Goal: Task Accomplishment & Management: Manage account settings

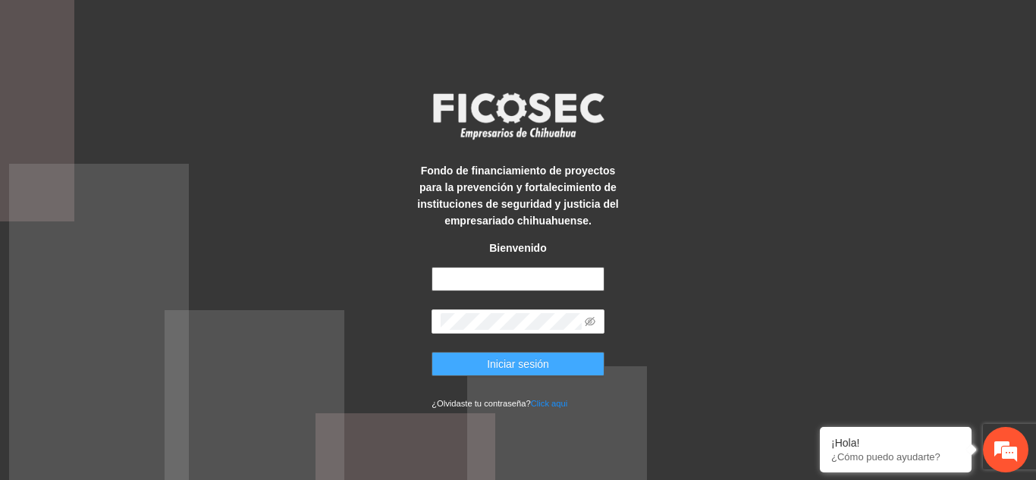
type input "**********"
click at [527, 365] on span "Iniciar sesión" at bounding box center [518, 364] width 62 height 17
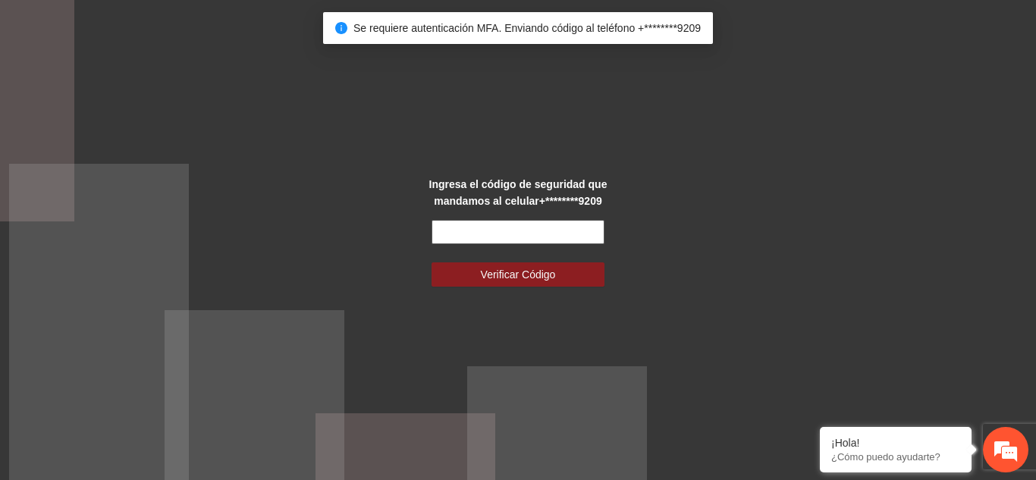
click at [523, 221] on input "text" at bounding box center [517, 232] width 173 height 24
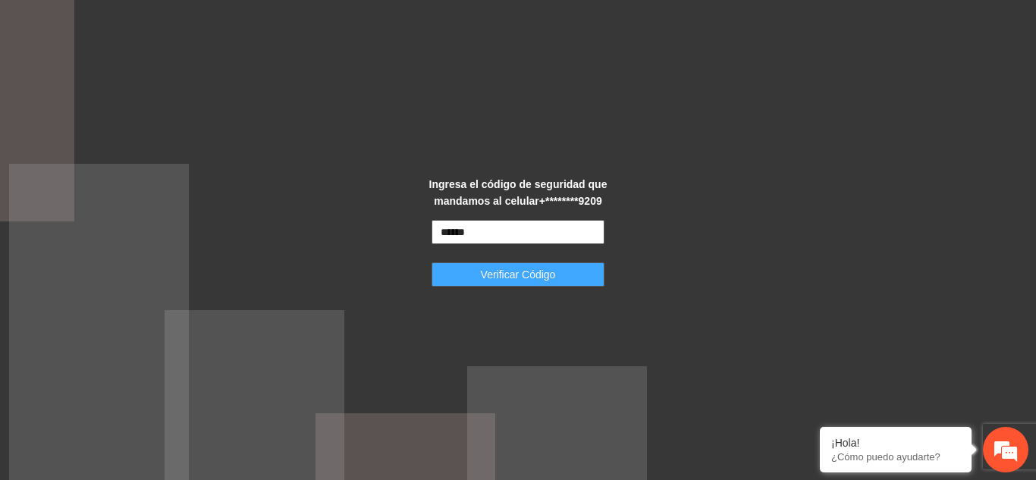
type input "******"
click at [544, 282] on button "Verificar Código" at bounding box center [517, 274] width 173 height 24
click at [588, 278] on button "Verificar Código" at bounding box center [517, 274] width 173 height 24
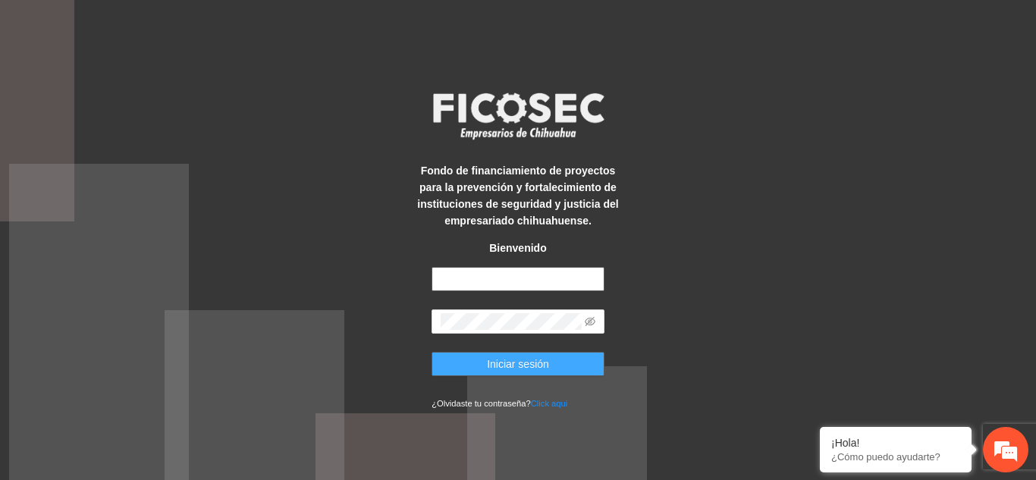
type input "**********"
click at [571, 358] on button "Iniciar sesión" at bounding box center [517, 364] width 173 height 24
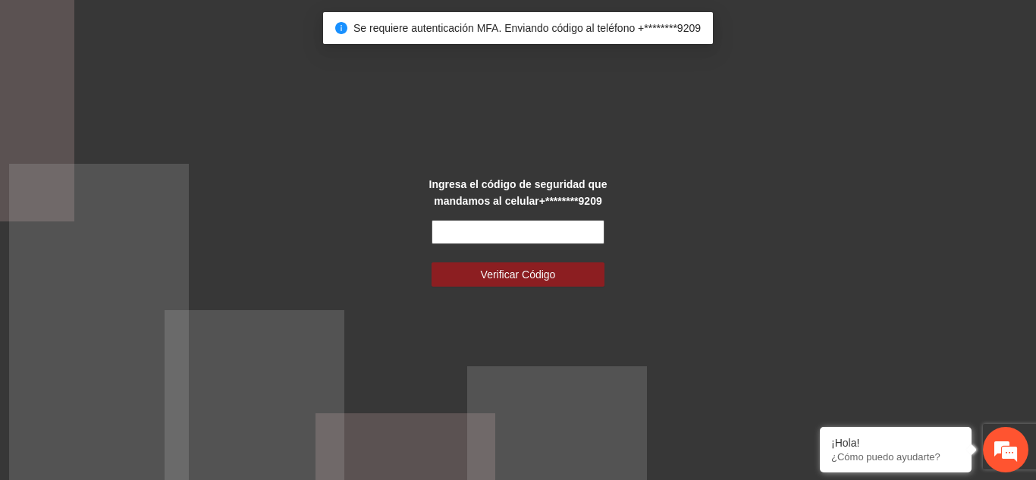
click at [559, 231] on input "text" at bounding box center [517, 232] width 173 height 24
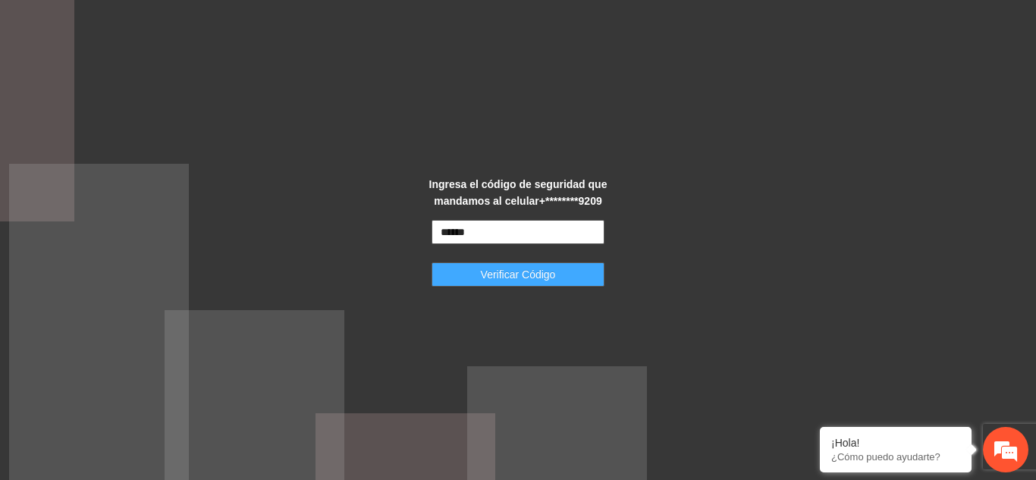
type input "******"
click at [577, 272] on button "Verificar Código" at bounding box center [517, 274] width 173 height 24
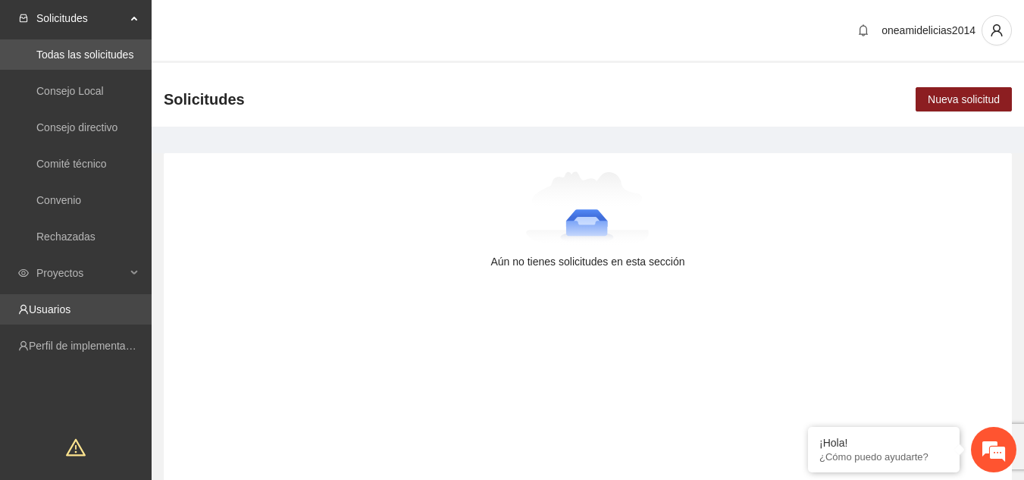
click at [71, 306] on link "Usuarios" at bounding box center [50, 309] width 42 height 12
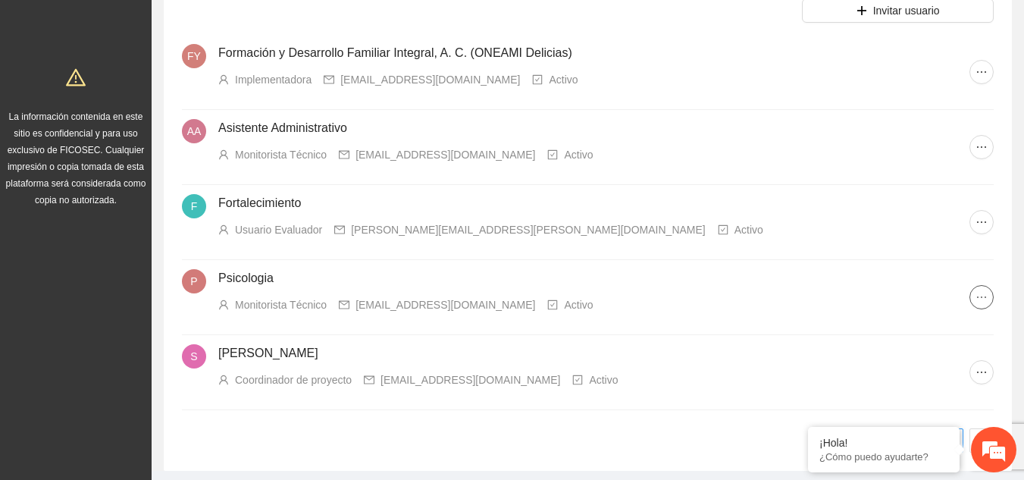
click at [979, 294] on icon "ellipsis" at bounding box center [982, 297] width 12 height 12
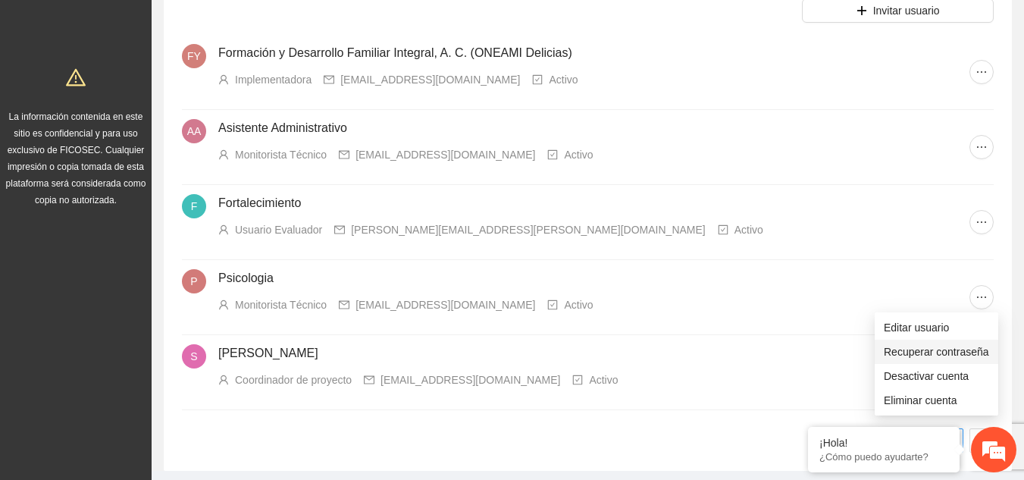
click at [901, 350] on span "Recuperar contraseña" at bounding box center [936, 351] width 105 height 17
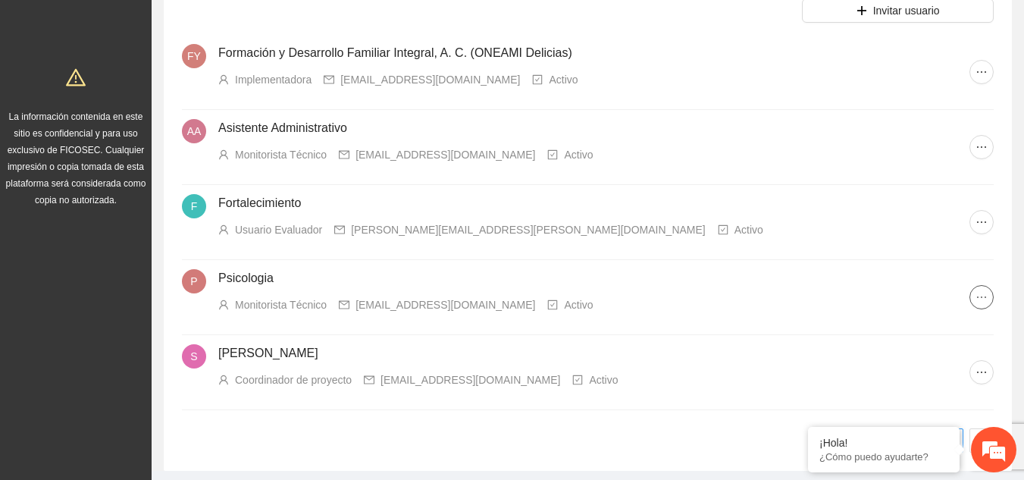
click at [986, 300] on icon "ellipsis" at bounding box center [982, 297] width 12 height 12
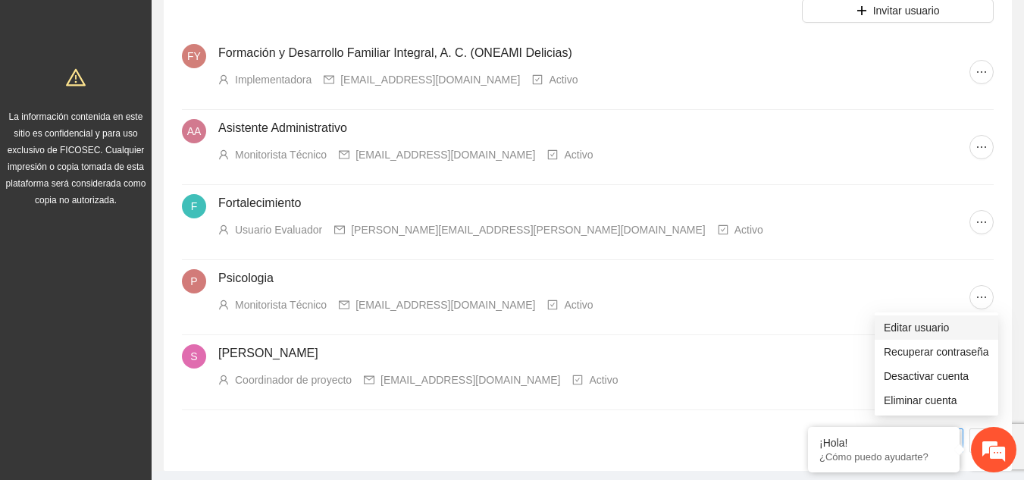
click at [905, 327] on span "Editar usuario" at bounding box center [936, 327] width 105 height 17
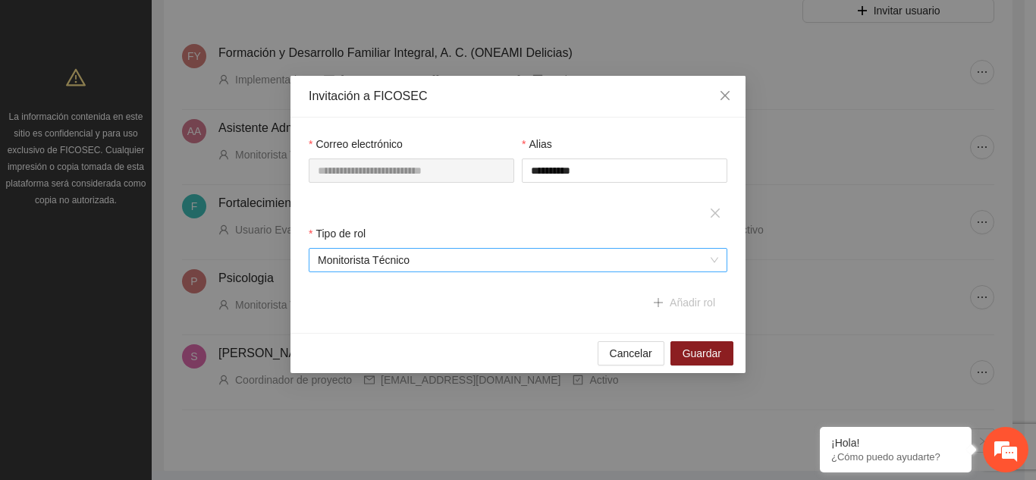
click at [692, 261] on span "Monitorista Técnico" at bounding box center [518, 260] width 400 height 23
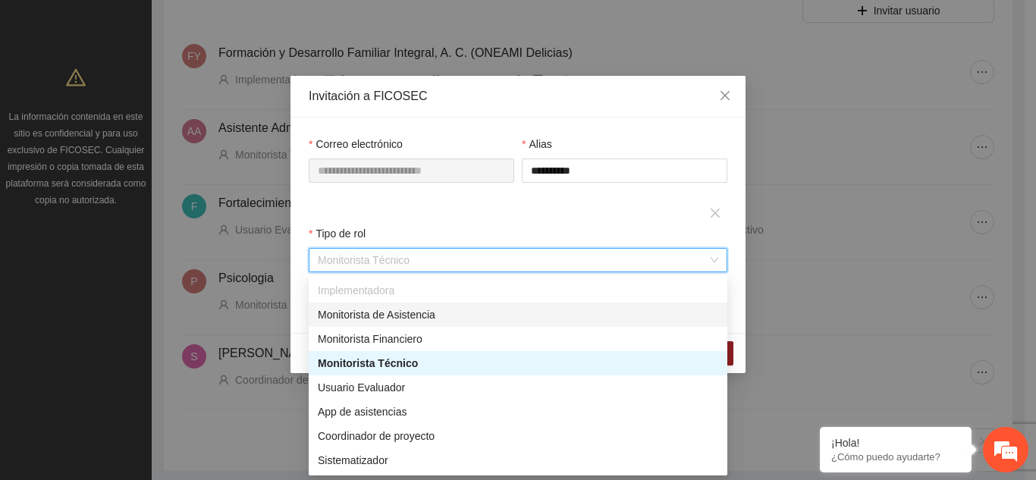
click at [579, 315] on div "Monitorista de Asistencia" at bounding box center [518, 314] width 400 height 17
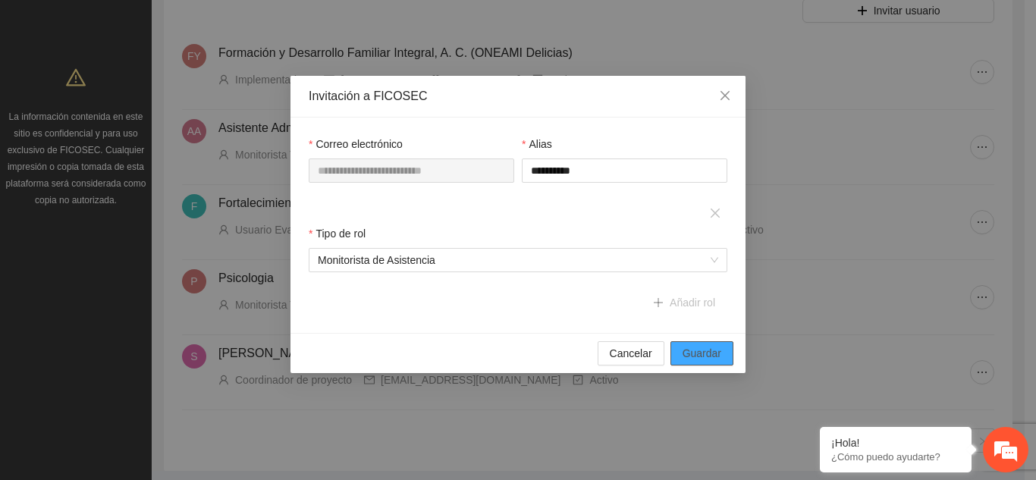
click at [684, 350] on span "Guardar" at bounding box center [701, 353] width 39 height 17
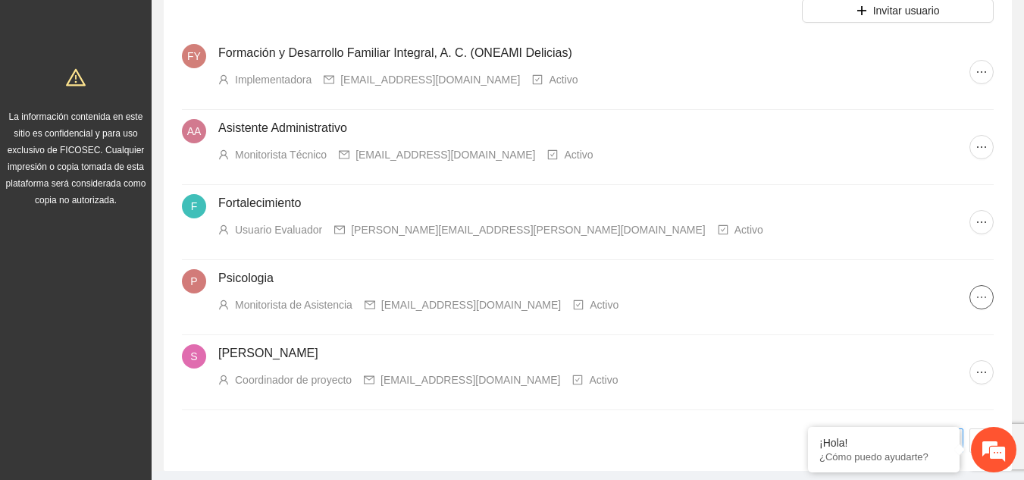
click at [980, 297] on icon "ellipsis" at bounding box center [982, 297] width 12 height 12
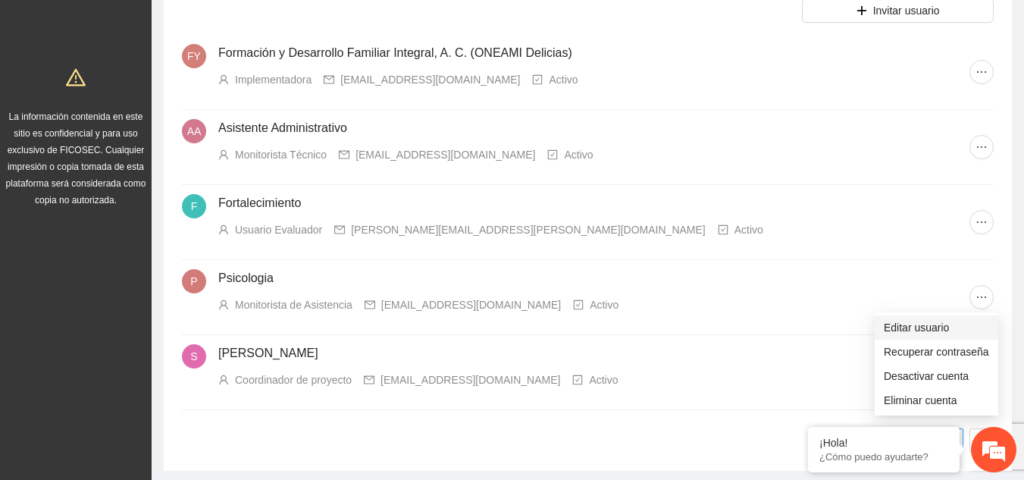
click at [900, 325] on span "Editar usuario" at bounding box center [936, 327] width 105 height 17
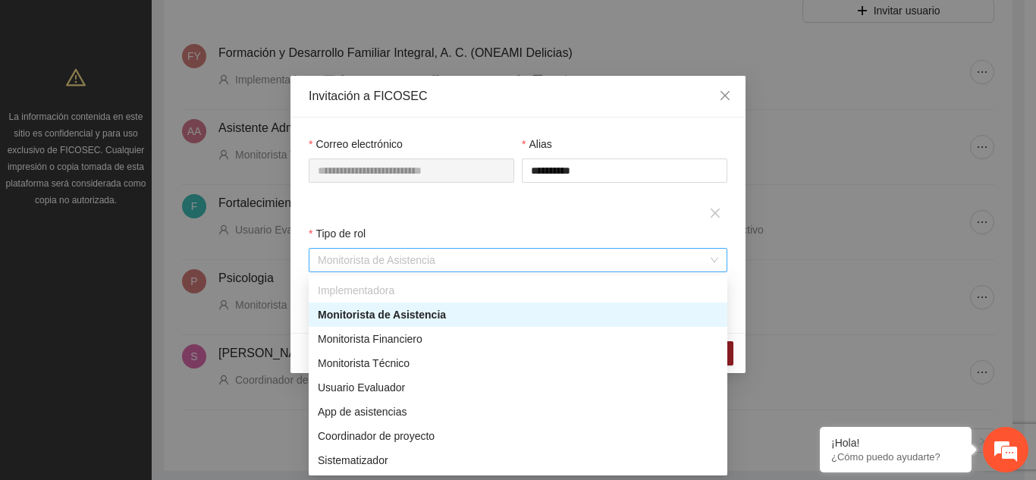
click at [620, 259] on span "Monitorista de Asistencia" at bounding box center [518, 260] width 400 height 23
click at [454, 314] on div "Monitorista de Asistencia" at bounding box center [518, 314] width 400 height 17
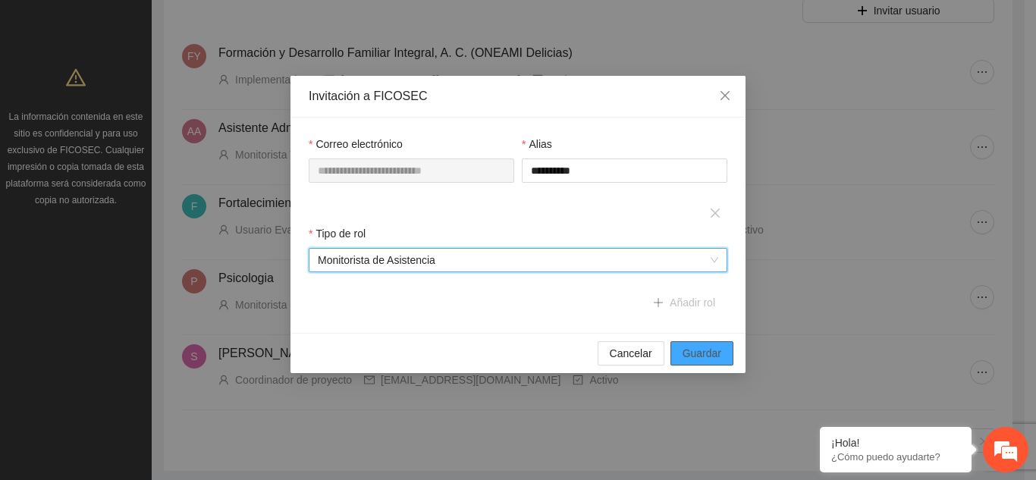
click at [695, 355] on span "Guardar" at bounding box center [701, 353] width 39 height 17
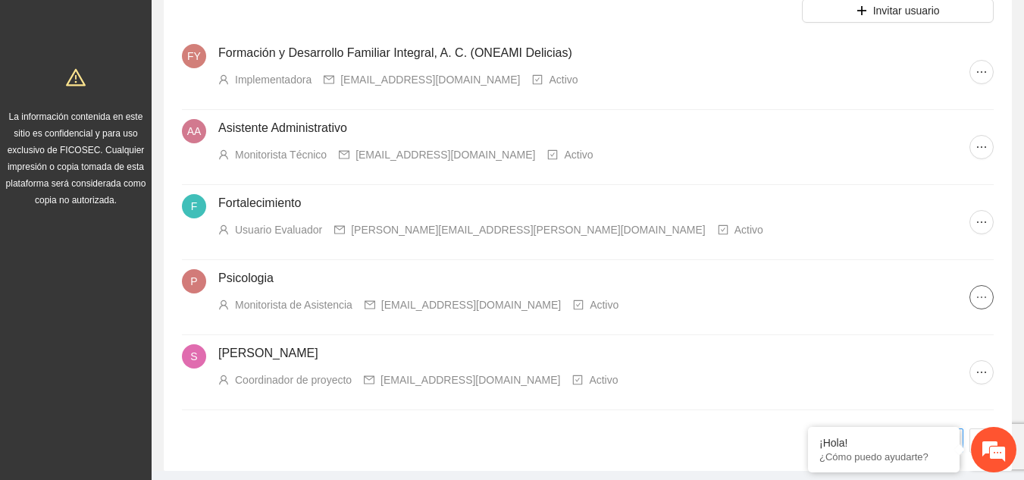
click at [979, 301] on icon "ellipsis" at bounding box center [982, 297] width 12 height 12
click at [800, 274] on h4 "Psicologia" at bounding box center [593, 278] width 751 height 18
click at [980, 295] on icon "ellipsis" at bounding box center [982, 297] width 12 height 12
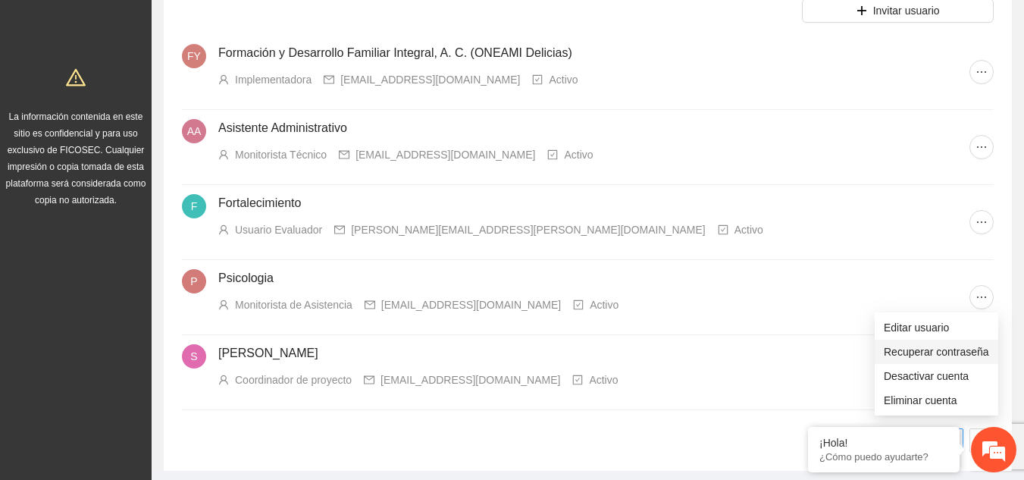
click at [923, 349] on span "Recuperar contraseña" at bounding box center [936, 351] width 105 height 17
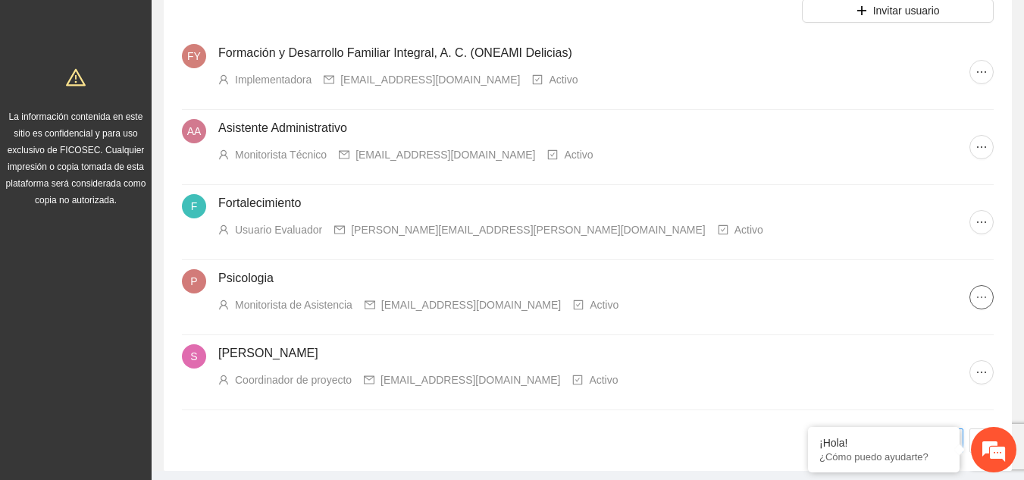
click at [983, 301] on icon "ellipsis" at bounding box center [982, 297] width 12 height 12
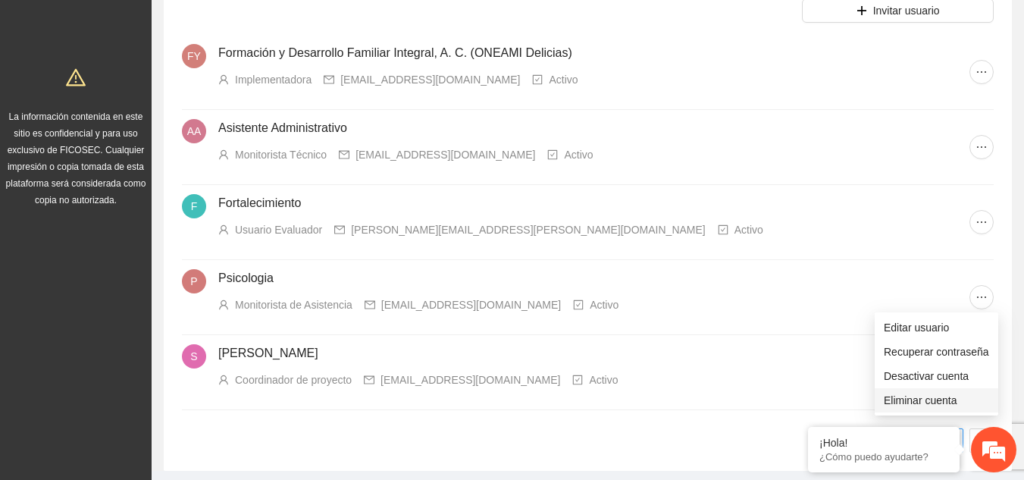
click at [927, 403] on span "Eliminar cuenta" at bounding box center [936, 400] width 105 height 17
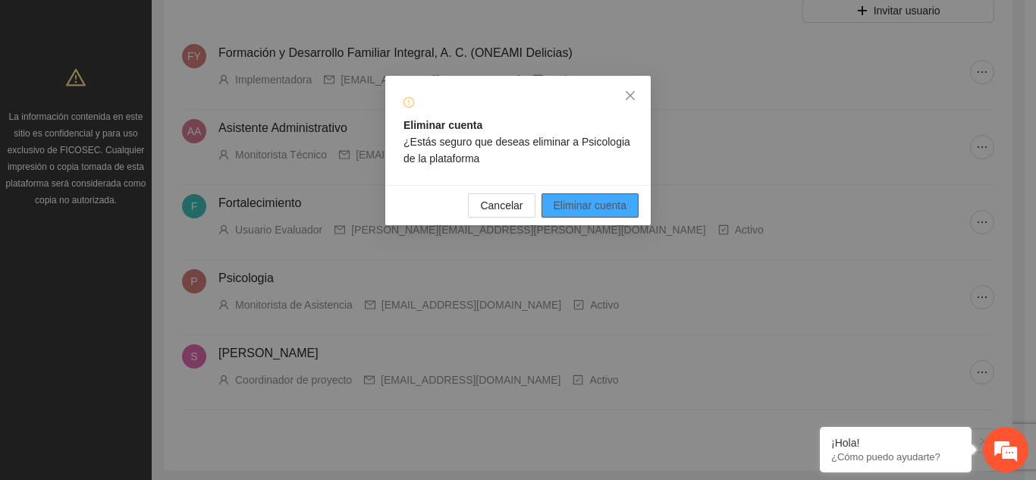
click at [560, 210] on span "Eliminar cuenta" at bounding box center [591, 205] width 74 height 17
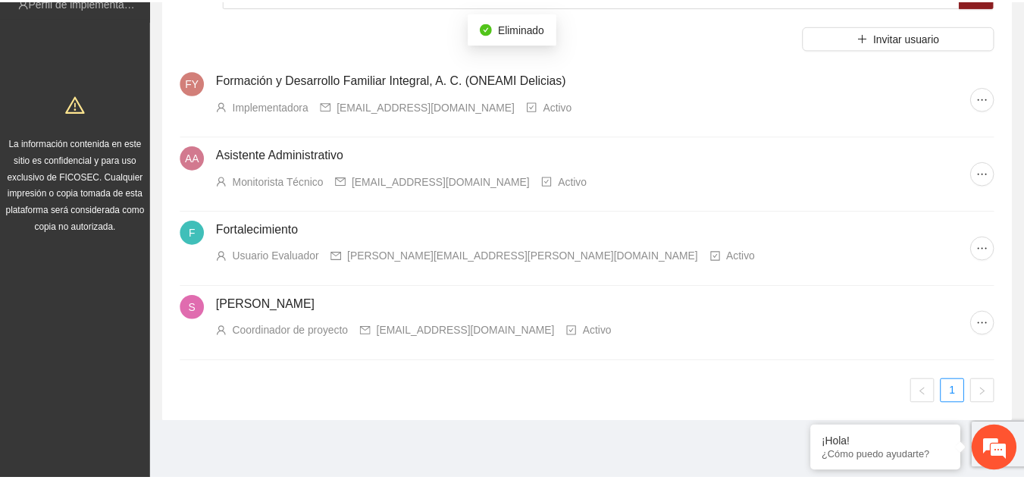
scroll to position [125, 0]
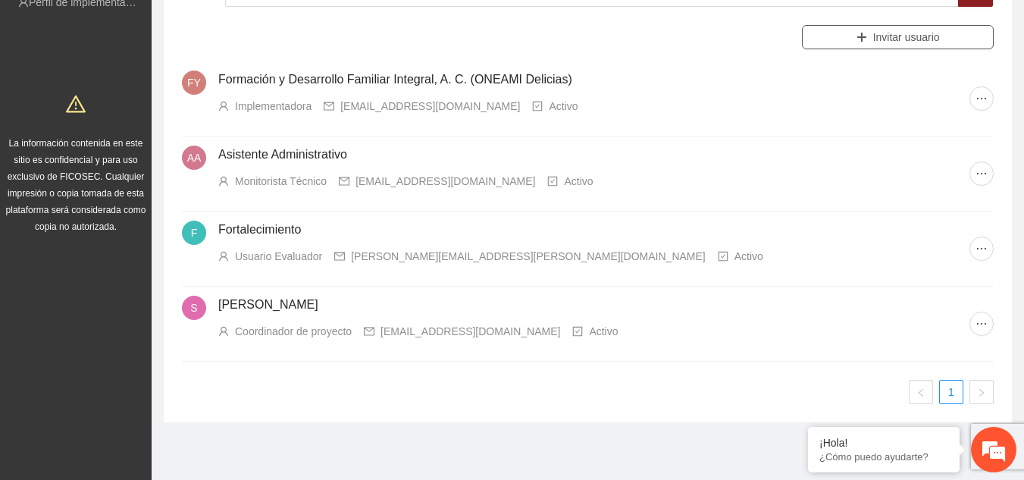
click at [902, 38] on span "Invitar usuario" at bounding box center [906, 37] width 67 height 17
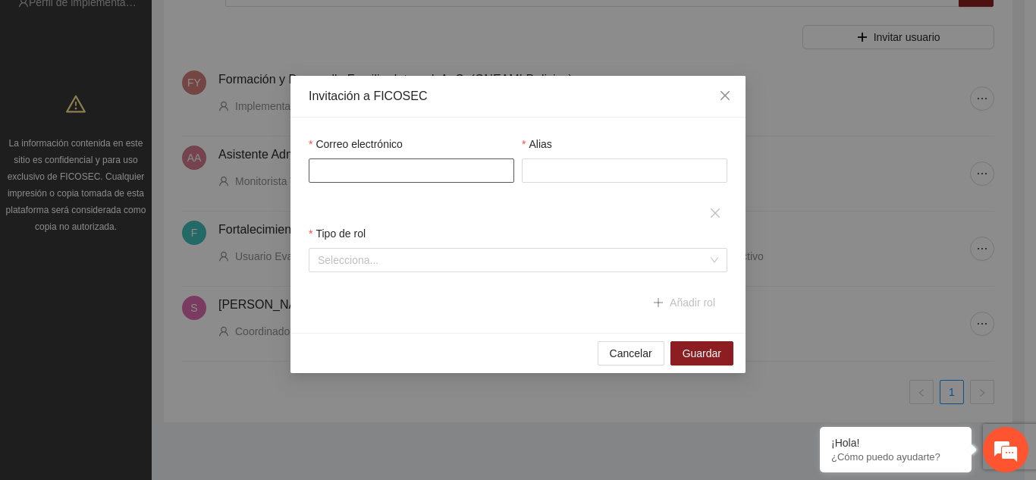
click at [434, 169] on input "Correo electrónico" at bounding box center [411, 170] width 205 height 24
type input "*"
type input "**********"
click at [556, 169] on input "Alias" at bounding box center [624, 170] width 205 height 24
type input "**********"
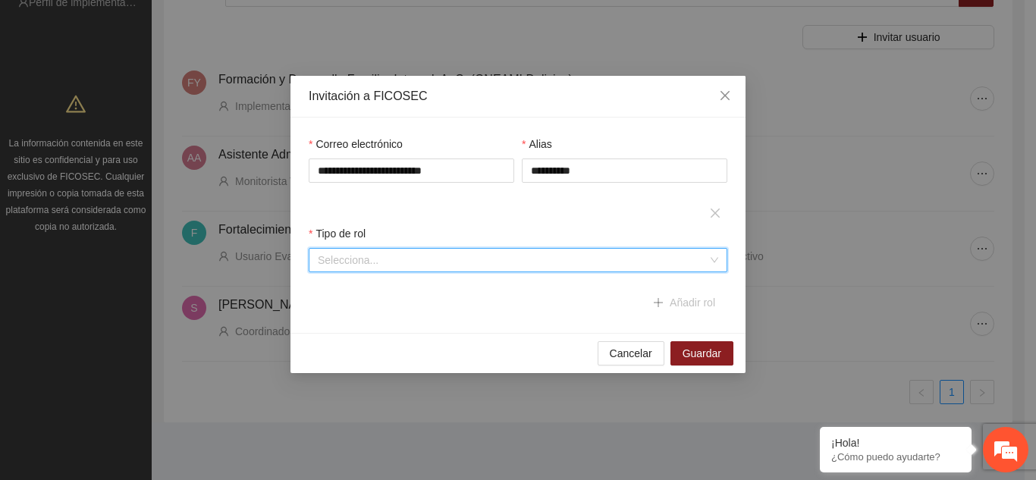
click at [471, 256] on input "search" at bounding box center [513, 260] width 390 height 23
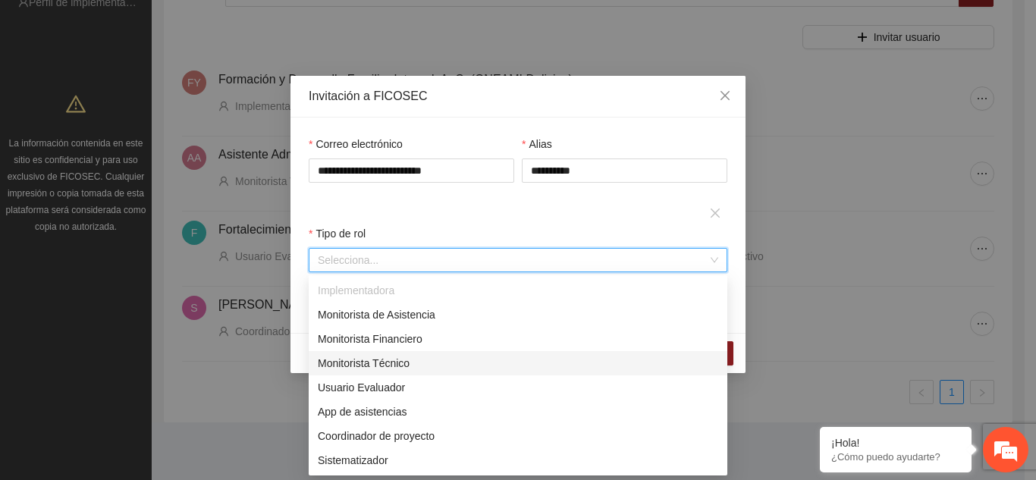
click at [412, 367] on div "Monitorista Técnico" at bounding box center [518, 363] width 400 height 17
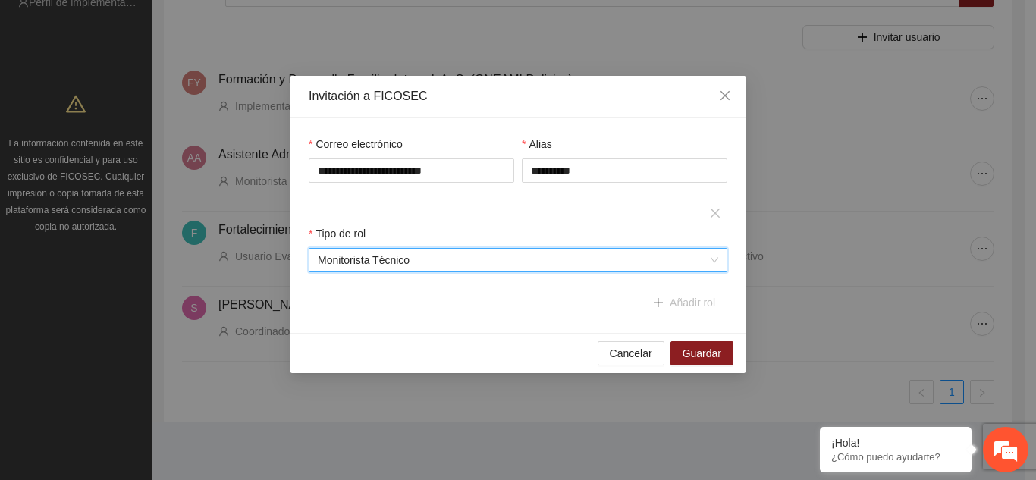
click at [439, 261] on span "Monitorista Técnico" at bounding box center [518, 260] width 400 height 23
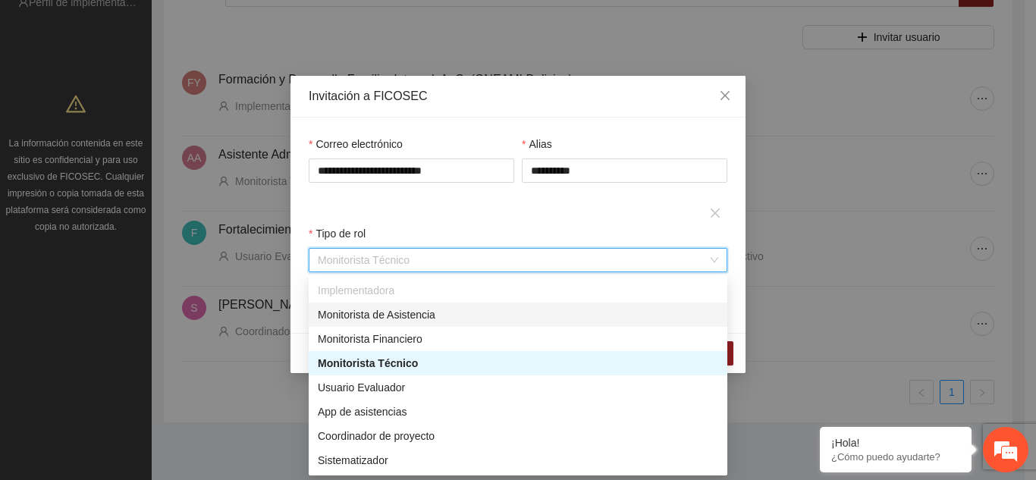
click at [412, 317] on div "Monitorista de Asistencia" at bounding box center [518, 314] width 400 height 17
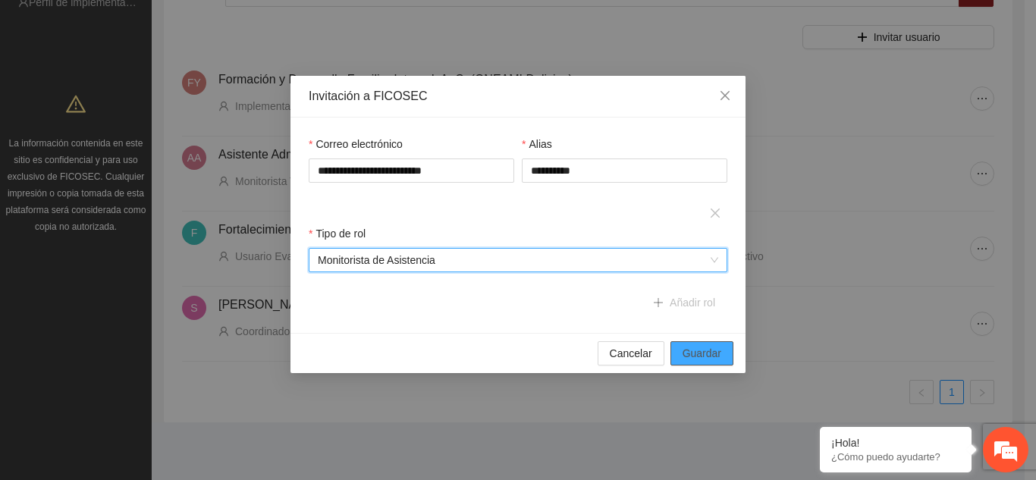
click at [698, 348] on span "Guardar" at bounding box center [701, 353] width 39 height 17
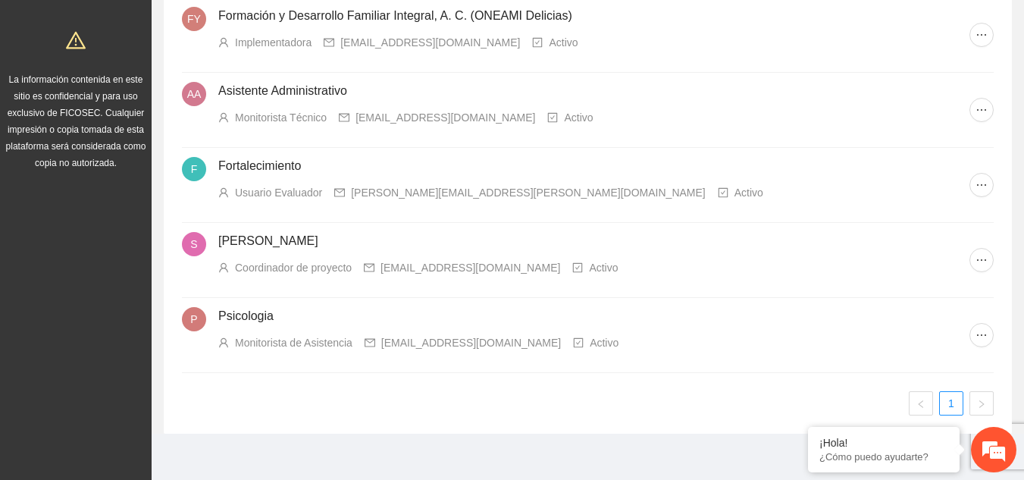
scroll to position [200, 0]
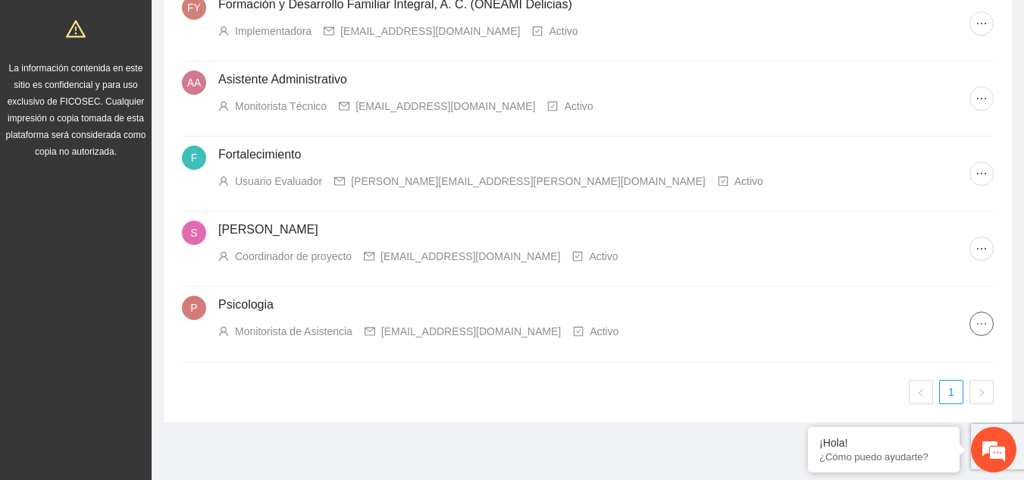
click at [983, 326] on icon "ellipsis" at bounding box center [982, 324] width 12 height 12
click at [926, 376] on span "Recuperar contraseña" at bounding box center [936, 378] width 105 height 17
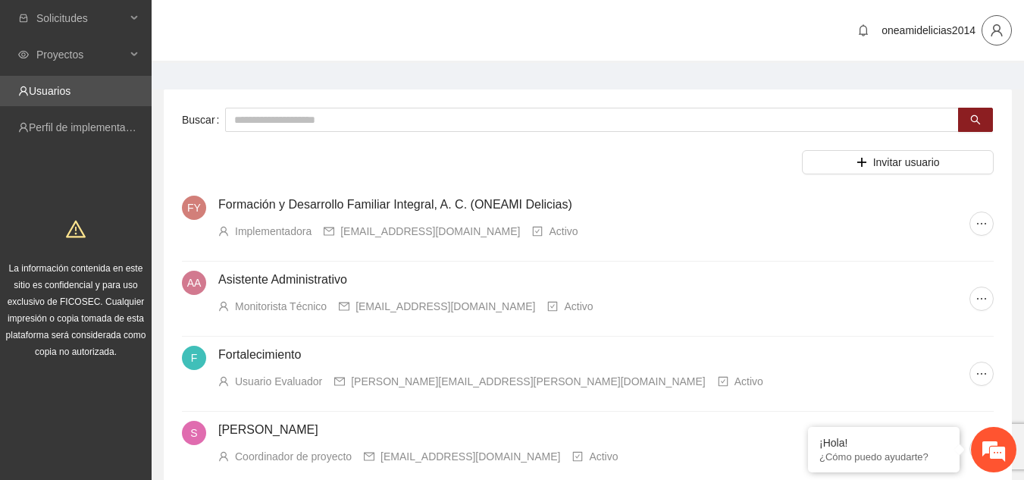
click at [993, 33] on icon "user" at bounding box center [997, 31] width 14 height 14
click at [955, 89] on span "Cerrar sesión" at bounding box center [958, 88] width 96 height 17
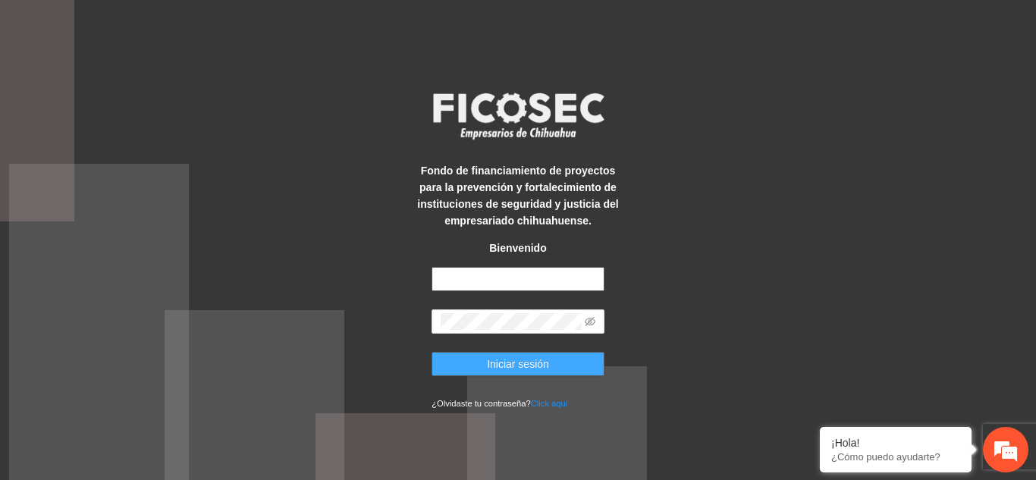
type input "**********"
click at [537, 362] on span "Iniciar sesión" at bounding box center [518, 364] width 62 height 17
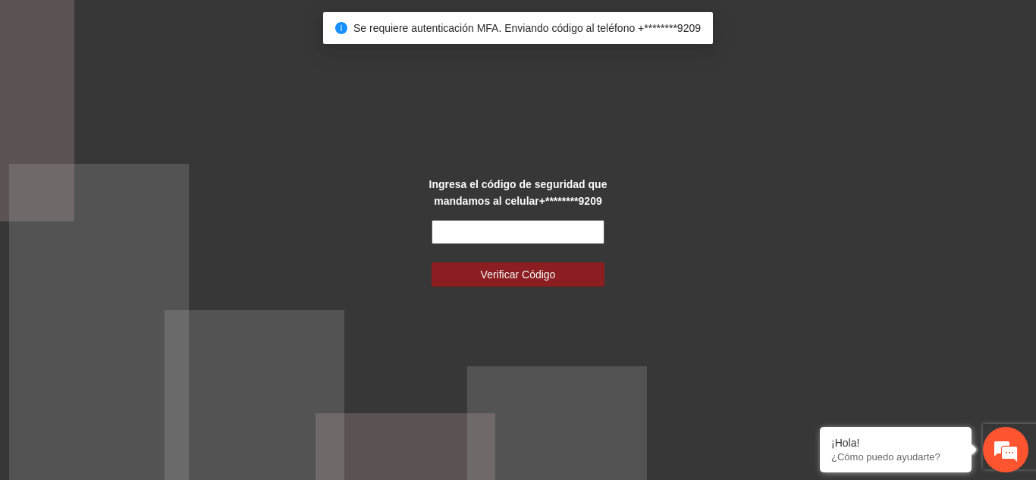
click at [563, 227] on input "text" at bounding box center [517, 232] width 173 height 24
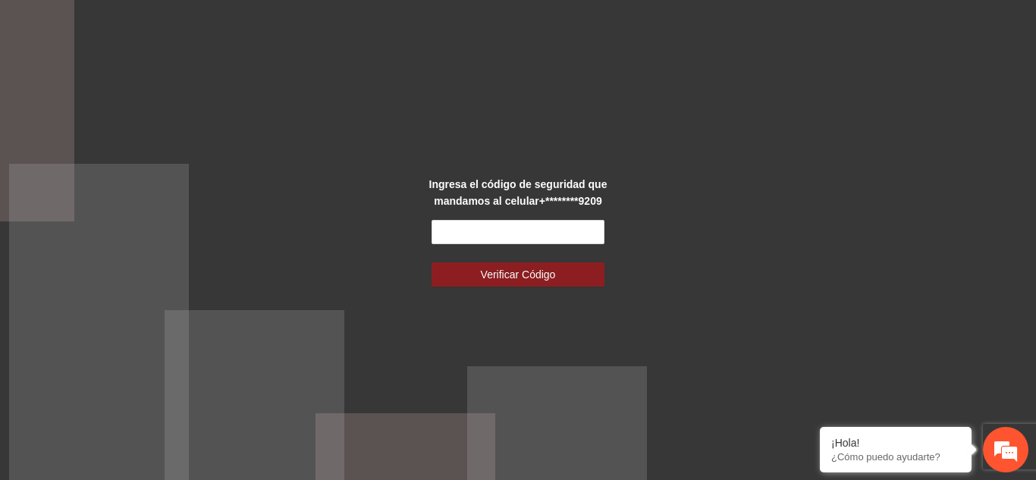
click at [677, 285] on div "Ingresa el código de seguridad que mandamos al celular +********9209 Verificar …" at bounding box center [518, 240] width 1036 height 480
click at [547, 229] on input "text" at bounding box center [517, 232] width 173 height 24
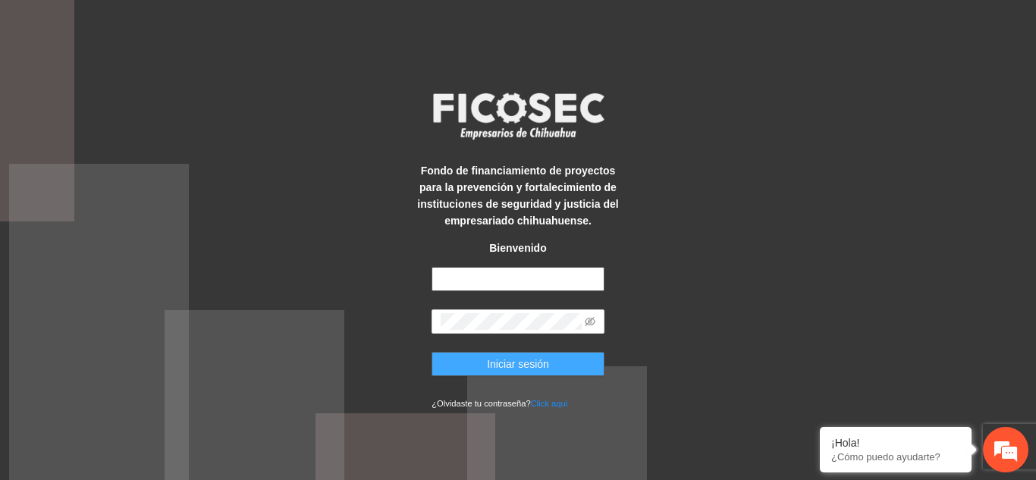
type input "**********"
click at [554, 360] on button "Iniciar sesión" at bounding box center [517, 364] width 173 height 24
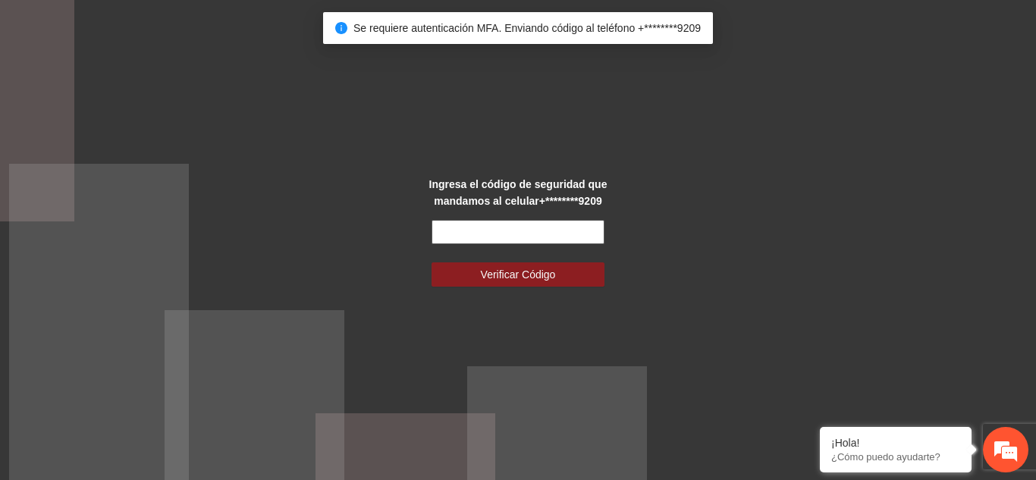
click at [554, 234] on input "text" at bounding box center [517, 232] width 173 height 24
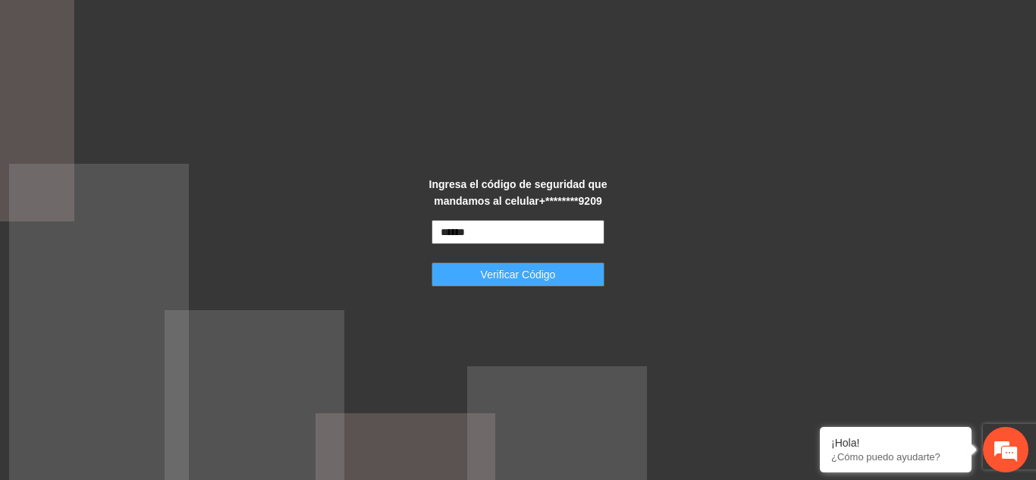
type input "******"
click at [557, 265] on button "Verificar Código" at bounding box center [517, 274] width 173 height 24
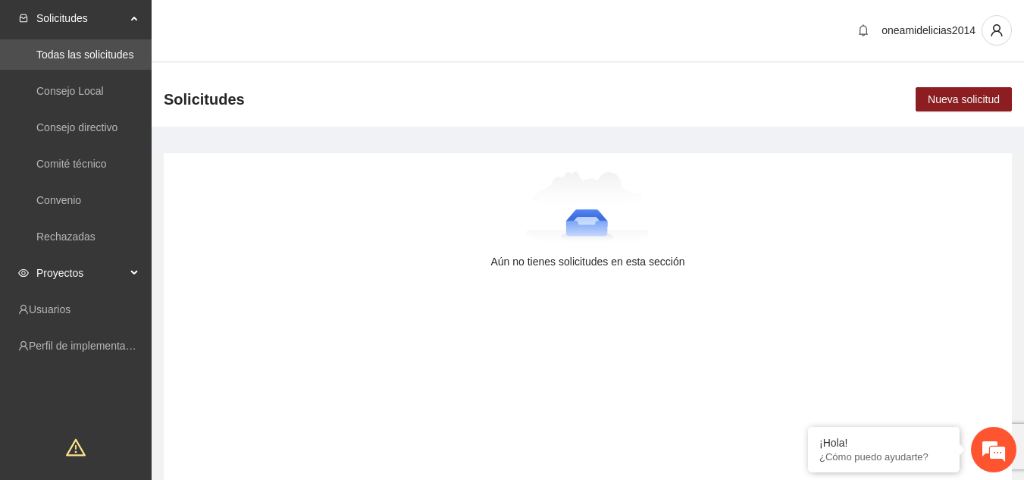
click at [55, 274] on span "Proyectos" at bounding box center [80, 273] width 89 height 30
click at [61, 309] on link "Activos" at bounding box center [53, 309] width 34 height 12
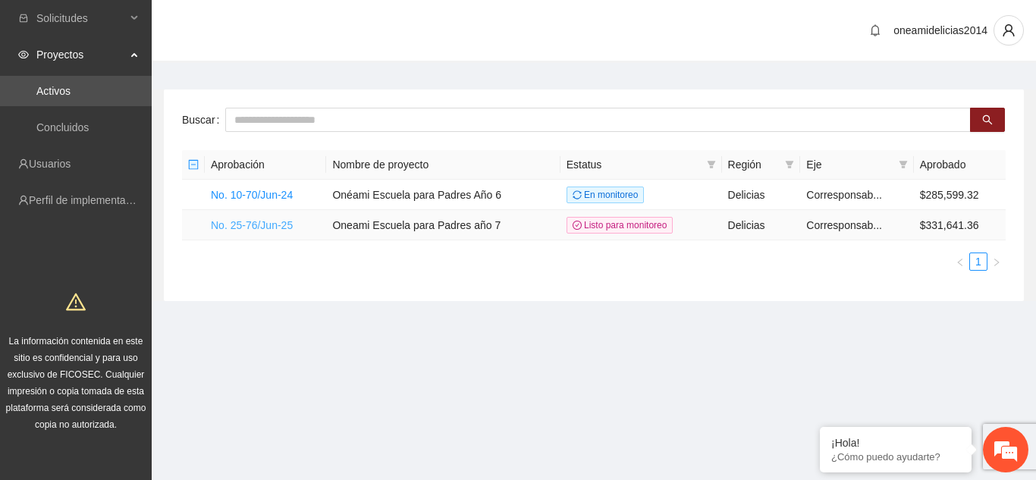
click at [262, 227] on link "No. 25-76/Jun-25" at bounding box center [252, 225] width 82 height 12
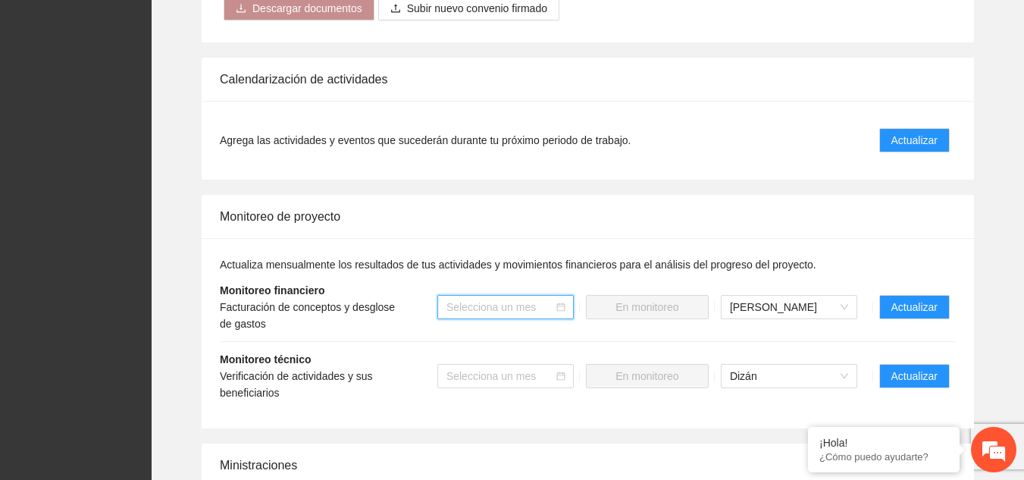
click at [518, 296] on input "search" at bounding box center [501, 307] width 108 height 23
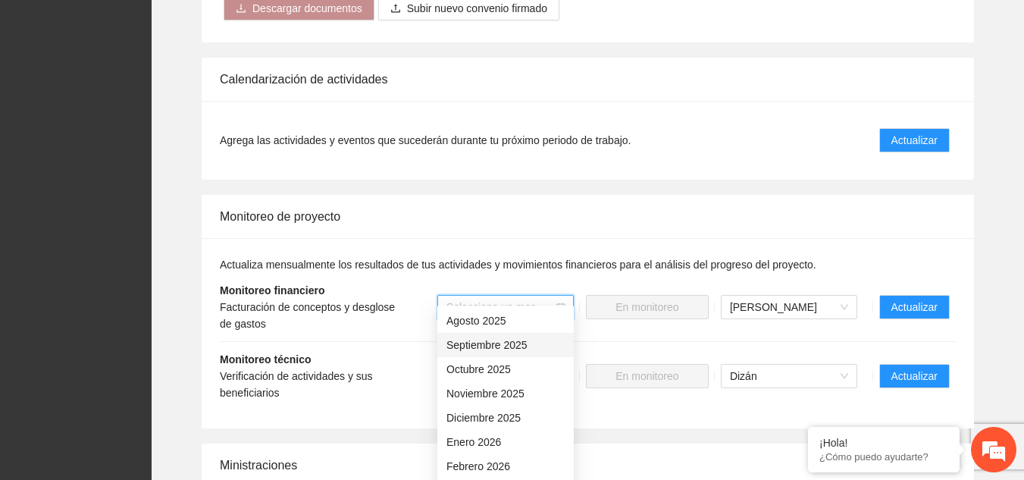
click at [510, 347] on div "Septiembre 2025" at bounding box center [506, 345] width 118 height 17
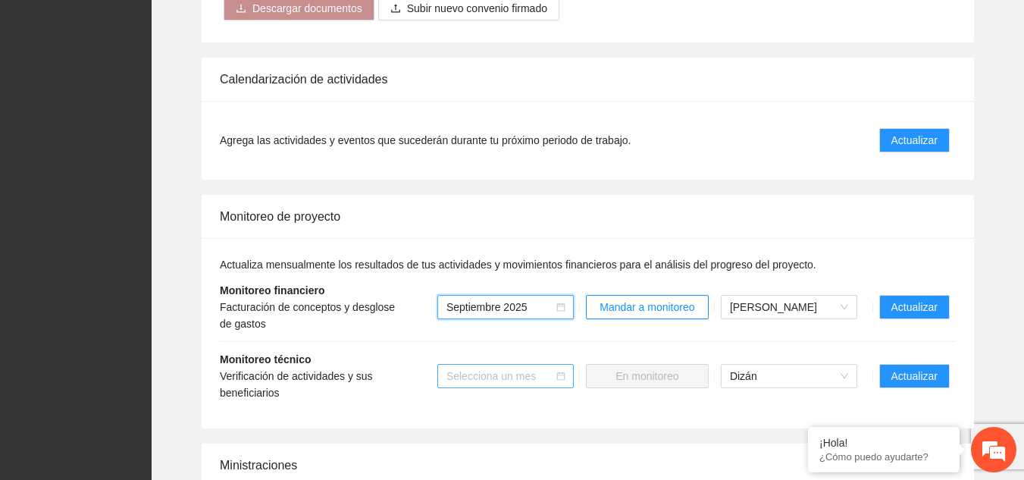
click at [534, 365] on input "search" at bounding box center [501, 376] width 108 height 23
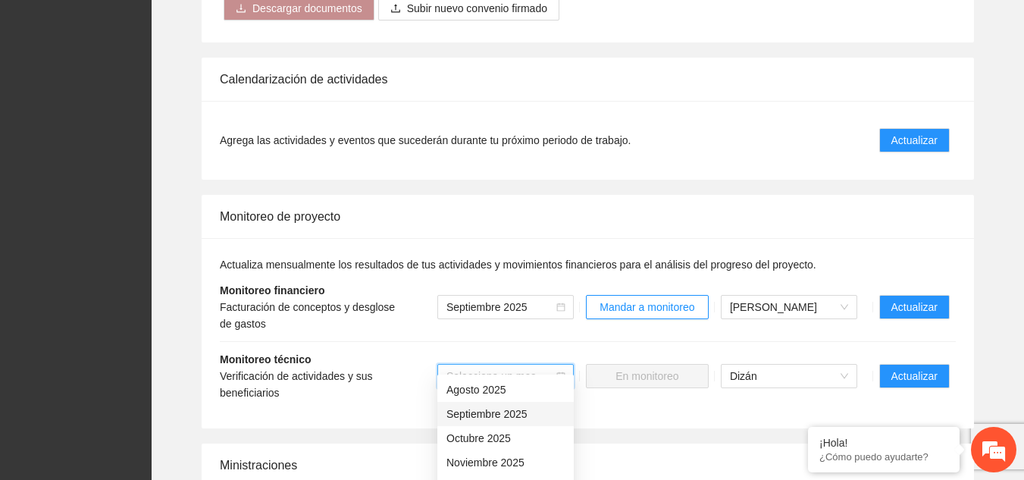
click at [516, 412] on div "Septiembre 2025" at bounding box center [506, 414] width 118 height 17
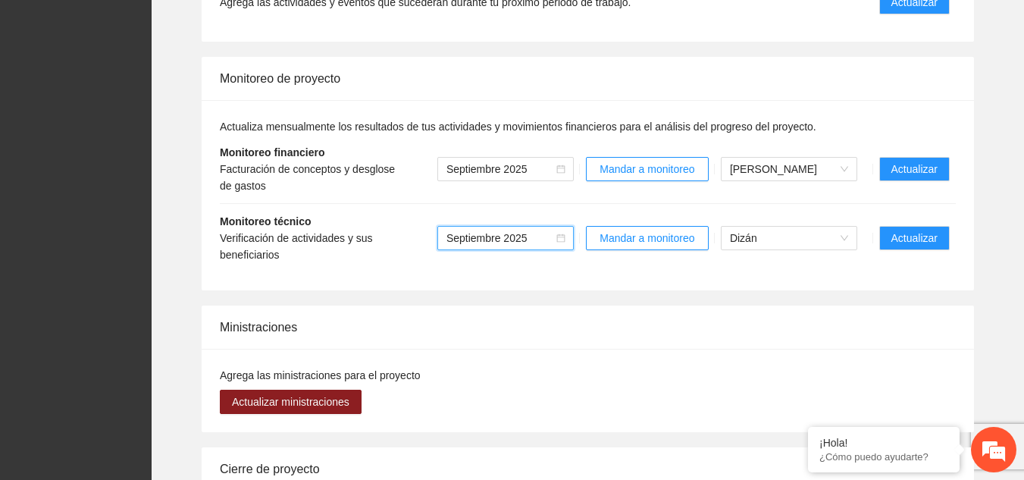
scroll to position [1744, 0]
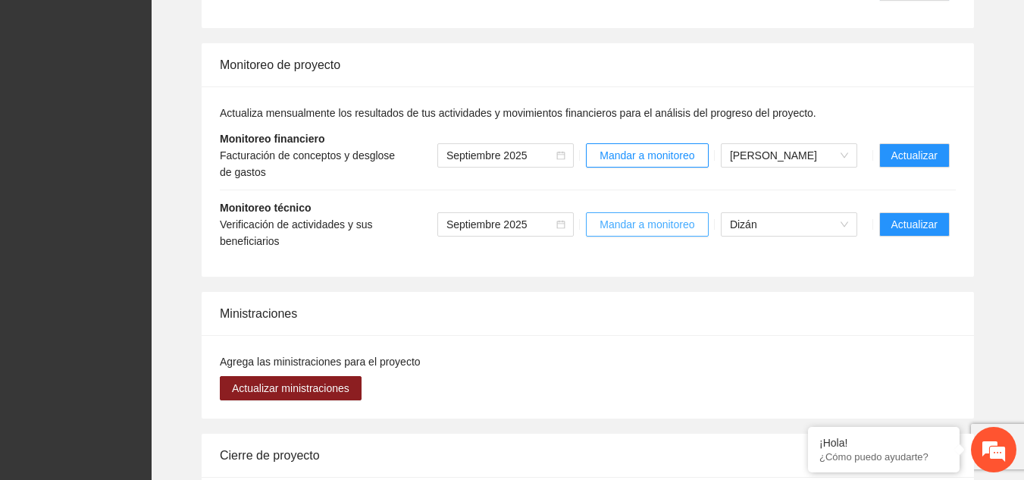
click at [632, 216] on span "Mandar a monitoreo" at bounding box center [647, 224] width 95 height 17
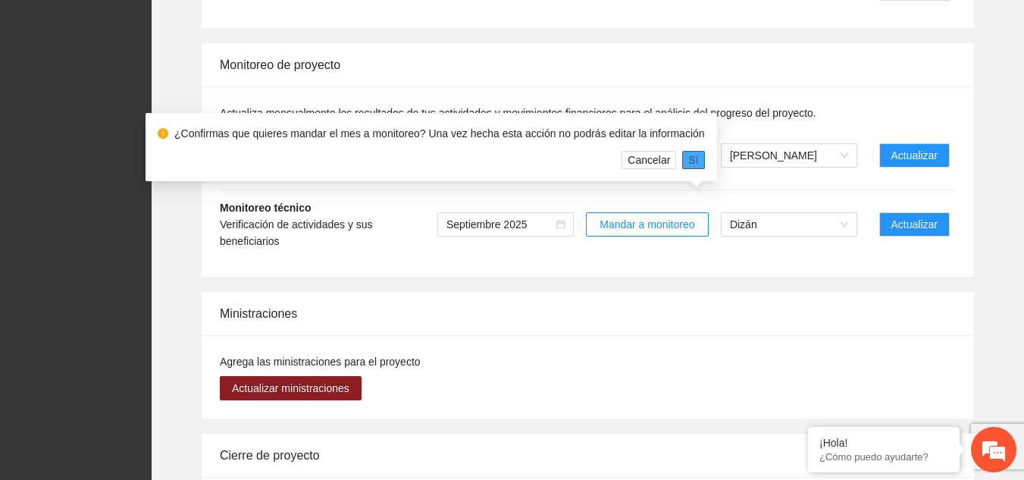
click at [689, 165] on span "Sí" at bounding box center [693, 160] width 10 height 17
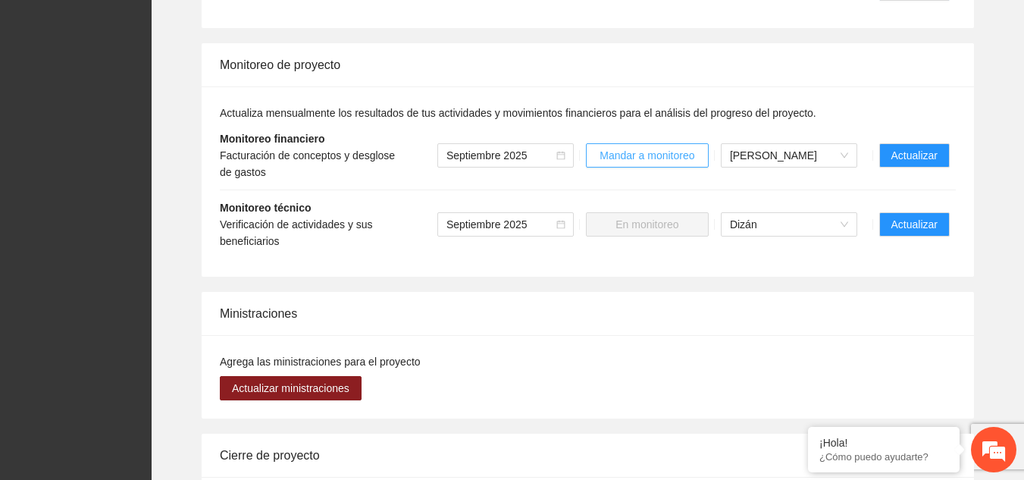
click at [682, 147] on span "Mandar a monitoreo" at bounding box center [647, 155] width 95 height 17
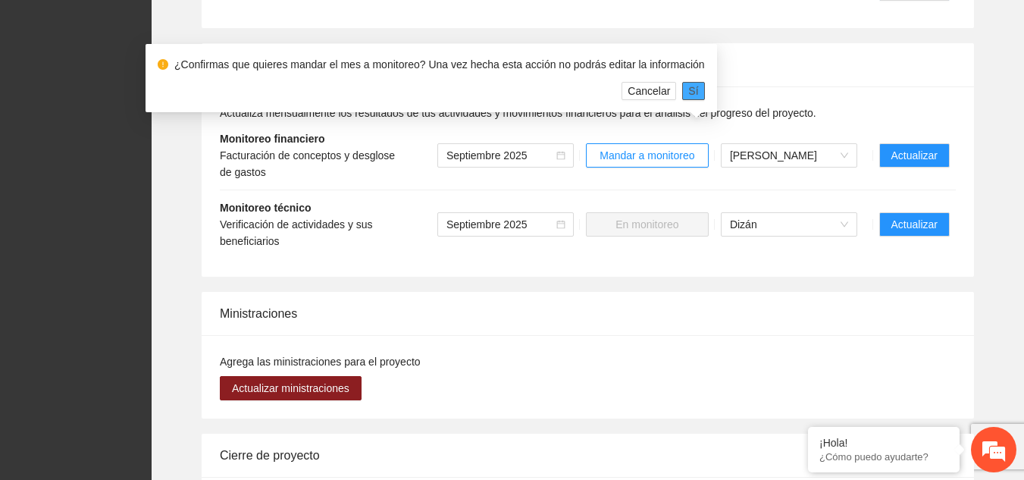
click at [688, 95] on span "Sí" at bounding box center [693, 91] width 10 height 17
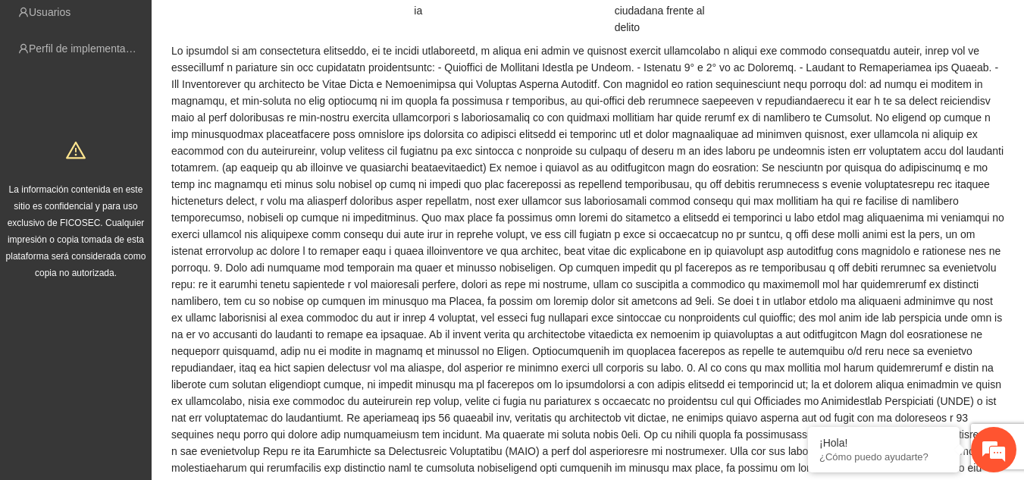
scroll to position [0, 0]
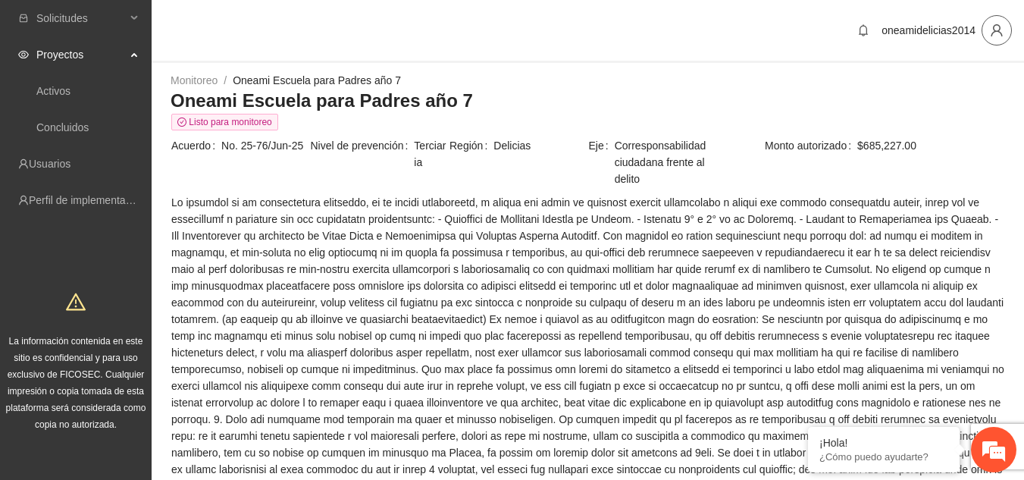
click at [986, 30] on span "user" at bounding box center [997, 31] width 29 height 14
click at [971, 90] on span "Cerrar sesión" at bounding box center [958, 88] width 96 height 17
